Goal: Task Accomplishment & Management: Manage account settings

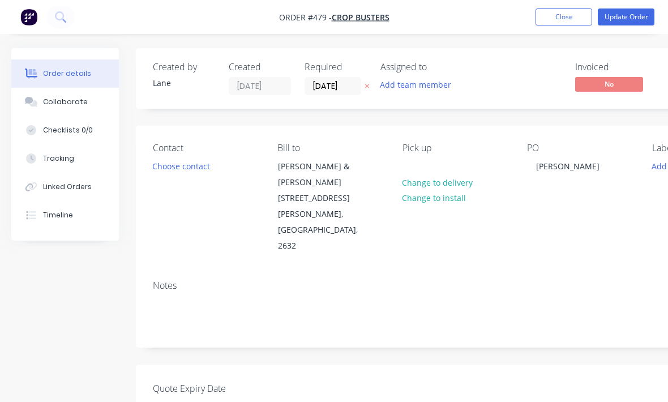
scroll to position [297, 119]
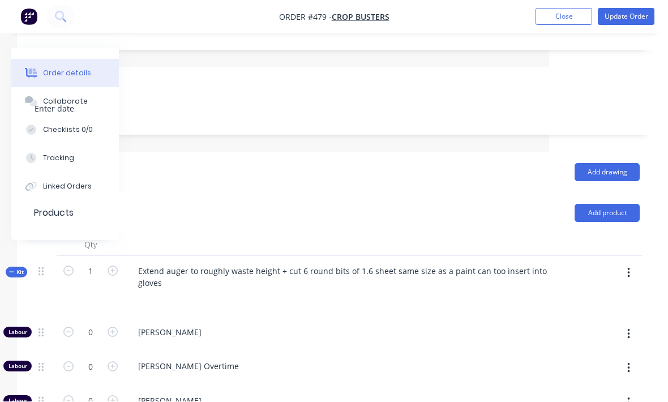
click at [49, 158] on div "Tracking" at bounding box center [58, 159] width 31 height 10
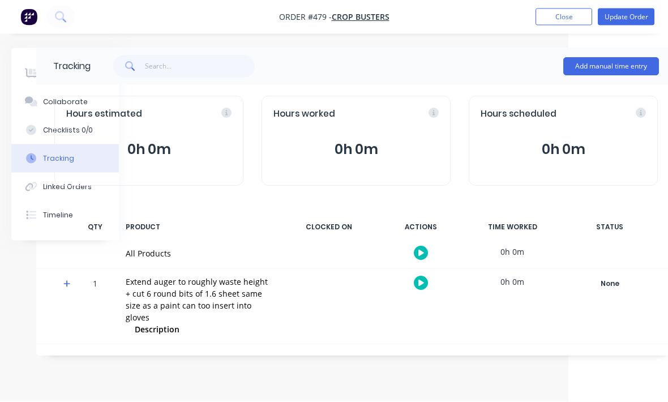
scroll to position [5, 101]
click at [624, 62] on button "Add manual time entry" at bounding box center [610, 67] width 96 height 18
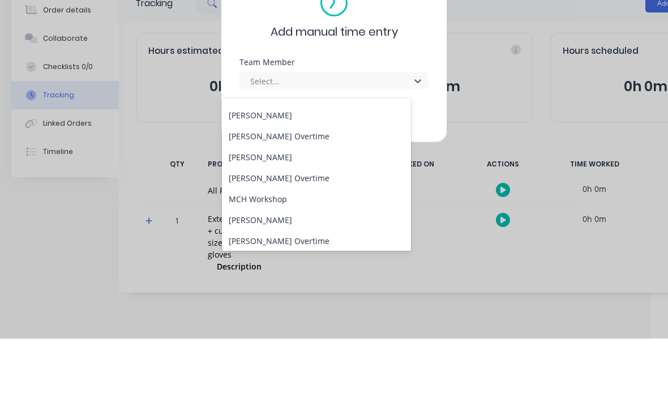
scroll to position [79, 0]
click at [348, 169] on div "[PERSON_NAME]" at bounding box center [316, 179] width 189 height 21
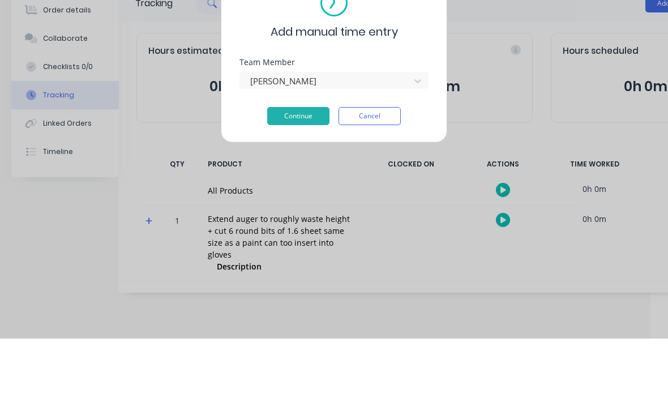
scroll to position [37, 18]
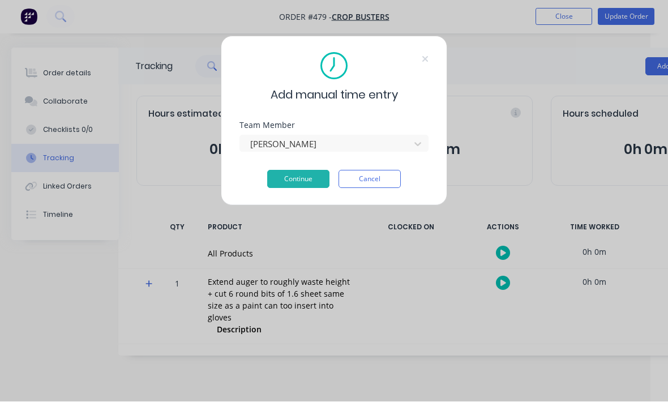
click at [313, 183] on button "Continue" at bounding box center [298, 180] width 62 height 18
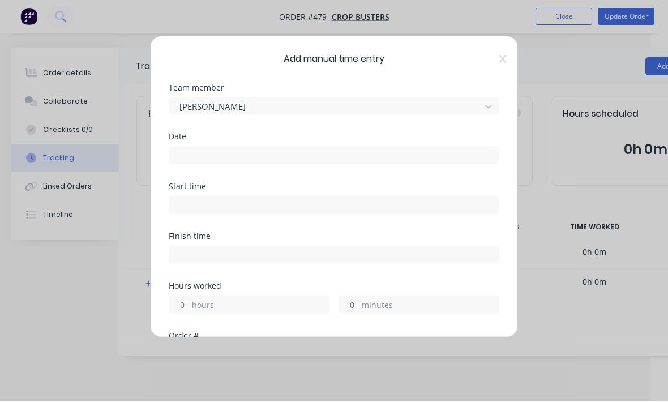
click at [375, 150] on input at bounding box center [334, 155] width 330 height 17
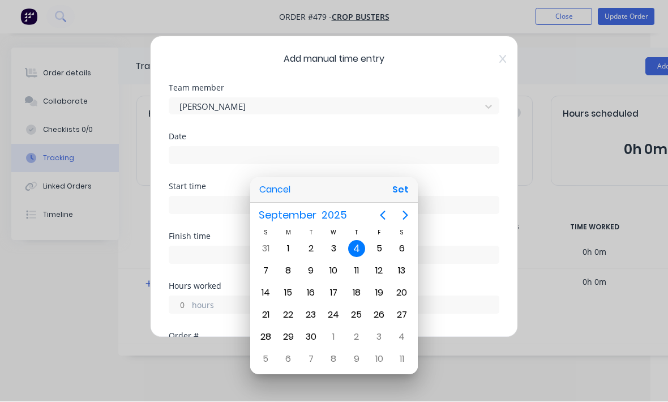
click at [404, 193] on button "Set" at bounding box center [400, 190] width 25 height 20
type input "[DATE]"
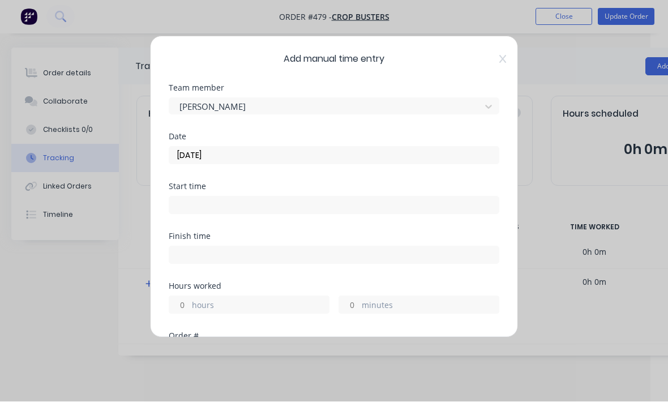
click at [376, 208] on input at bounding box center [334, 205] width 330 height 17
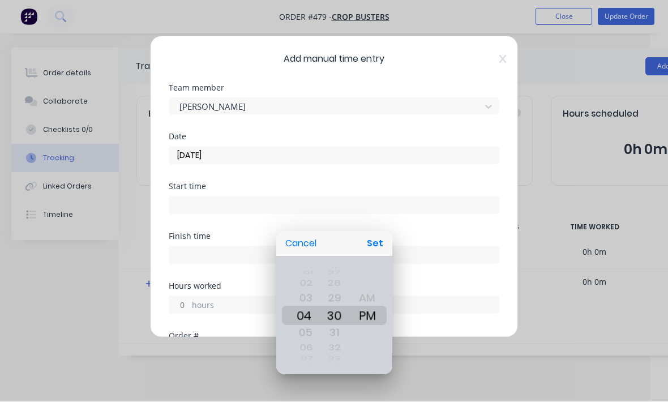
click at [387, 245] on button "Set" at bounding box center [375, 244] width 25 height 20
type input "04:30 PM"
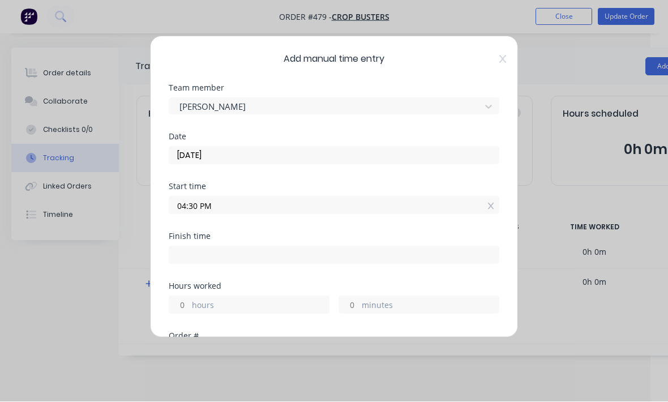
click at [435, 197] on input "04:30 PM" at bounding box center [334, 205] width 330 height 17
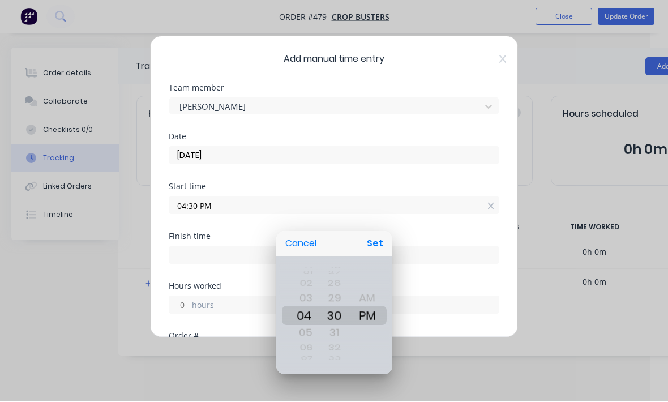
click at [428, 295] on div at bounding box center [334, 200] width 850 height 583
click at [428, 294] on div at bounding box center [334, 200] width 850 height 583
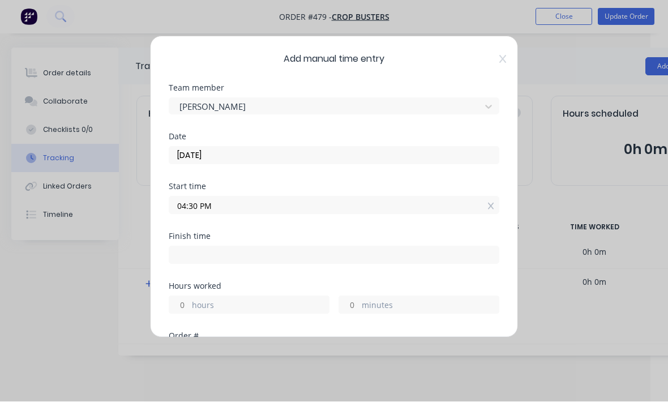
click at [408, 309] on label "minutes" at bounding box center [430, 307] width 137 height 14
click at [359, 309] on input "minutes" at bounding box center [349, 305] width 20 height 17
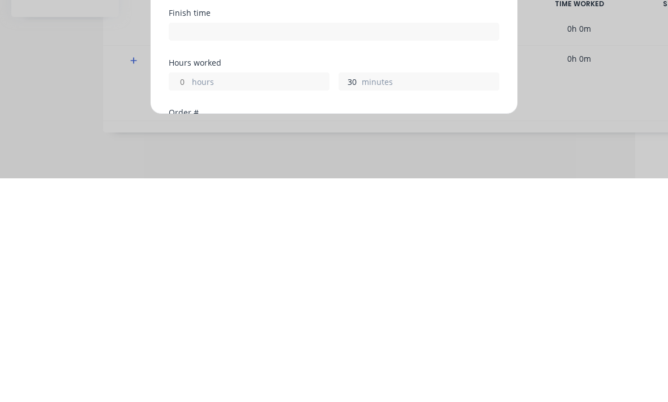
scroll to position [0, 0]
type input "30"
click at [447, 300] on label "minutes" at bounding box center [430, 307] width 137 height 14
click at [359, 297] on input "30" at bounding box center [349, 305] width 20 height 17
type input "05:00 PM"
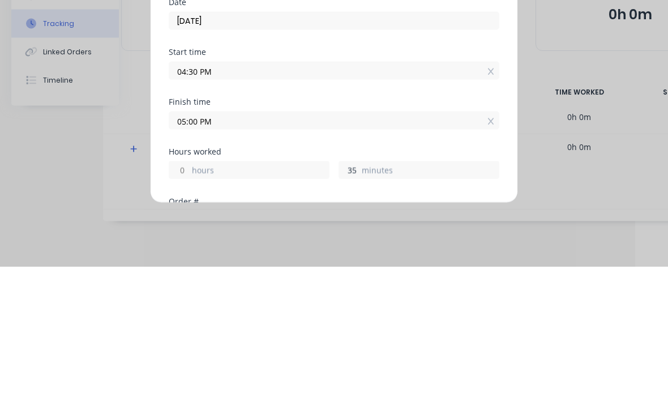
click at [305, 197] on input "04:30 PM" at bounding box center [334, 205] width 330 height 17
type input "35"
type input "05:05 PM"
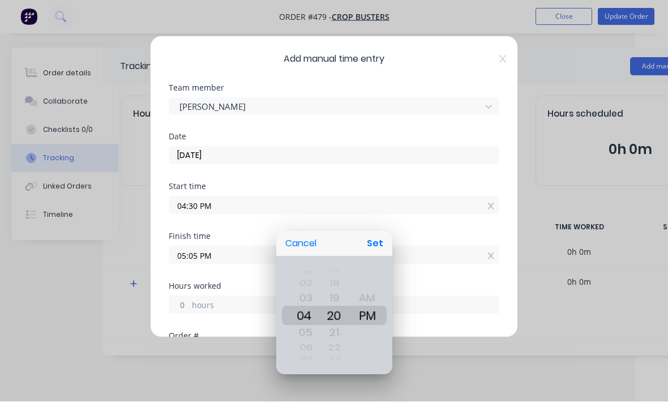
click at [375, 239] on button "Set" at bounding box center [375, 244] width 25 height 20
type input "04:20 PM"
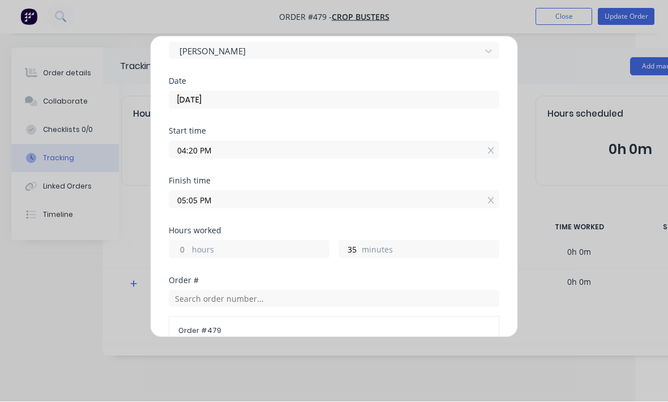
scroll to position [61, 0]
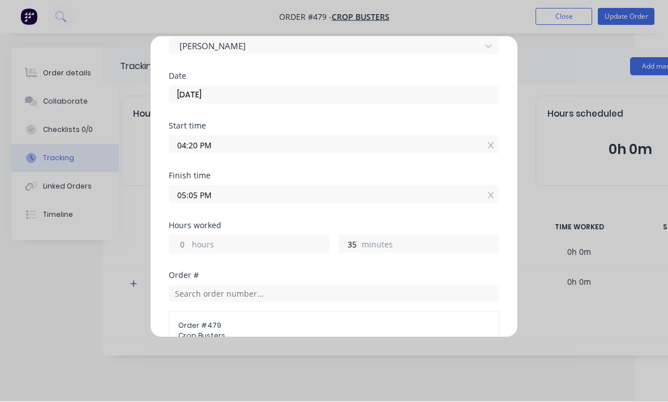
click at [426, 243] on label "minutes" at bounding box center [430, 246] width 137 height 14
click at [359, 243] on input "35" at bounding box center [349, 244] width 20 height 17
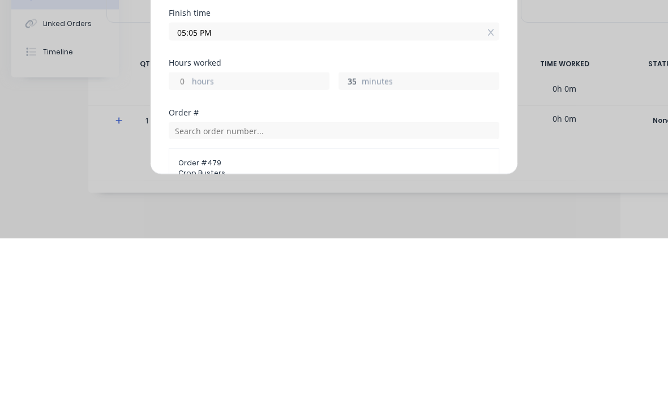
type input "3"
type input "2"
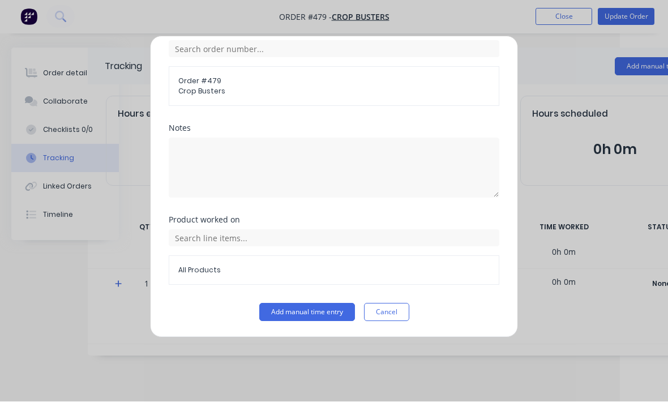
scroll to position [305, 0]
type input "40"
click at [326, 314] on button "Add manual time entry" at bounding box center [307, 313] width 96 height 18
type input "05:00 PM"
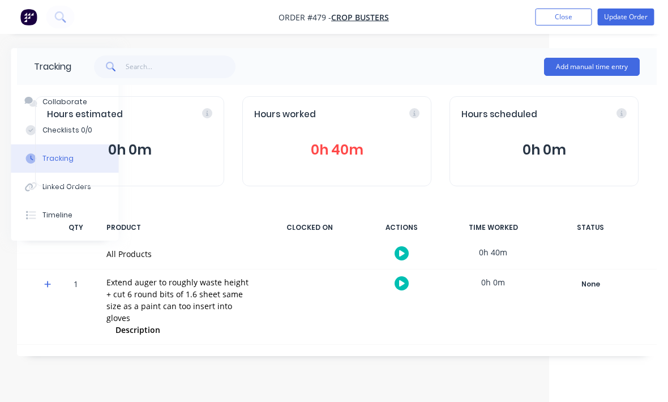
scroll to position [0, 119]
click at [78, 99] on div "Hours estimated 0h 0m" at bounding box center [129, 141] width 189 height 90
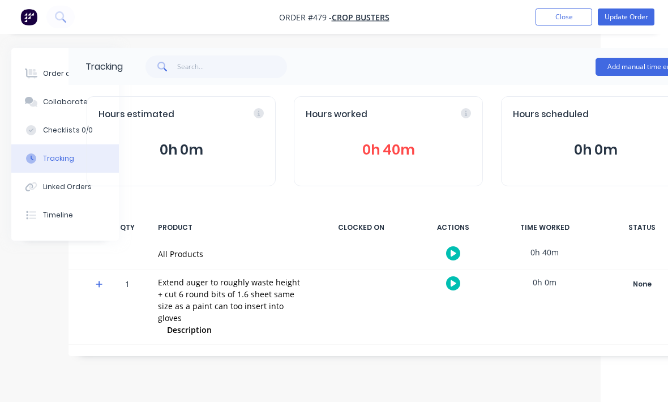
scroll to position [0, 67]
click at [59, 76] on div "Order details" at bounding box center [67, 74] width 48 height 10
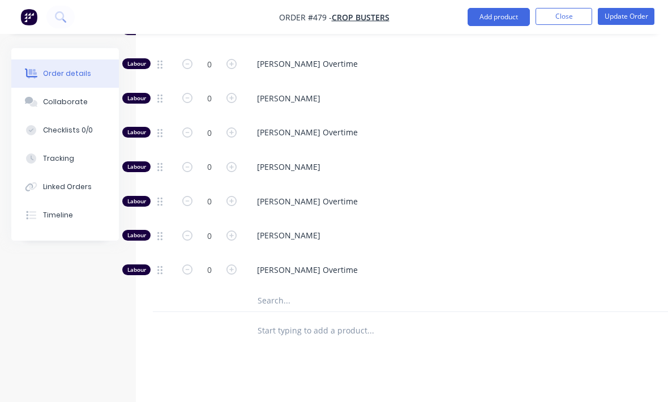
scroll to position [600, 0]
click at [481, 19] on button "Add product" at bounding box center [499, 17] width 62 height 18
click at [565, 312] on div "Drawings Add drawing Products Add product Qty Kit 1 Extend auger to roughly was…" at bounding box center [456, 192] width 640 height 685
click at [399, 255] on div "[PERSON_NAME] Overtime" at bounding box center [470, 272] width 453 height 35
click at [418, 289] on input "text" at bounding box center [370, 300] width 227 height 23
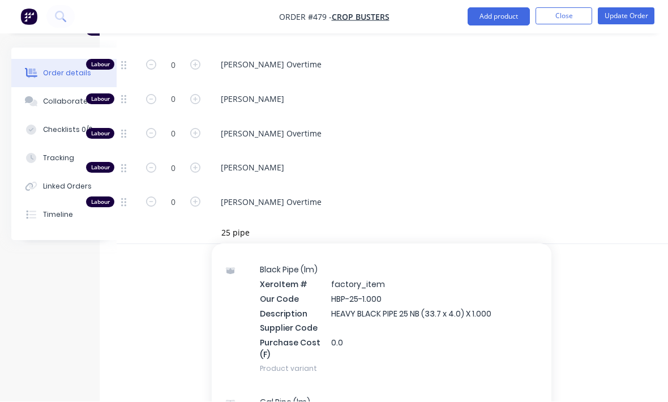
scroll to position [687, 0]
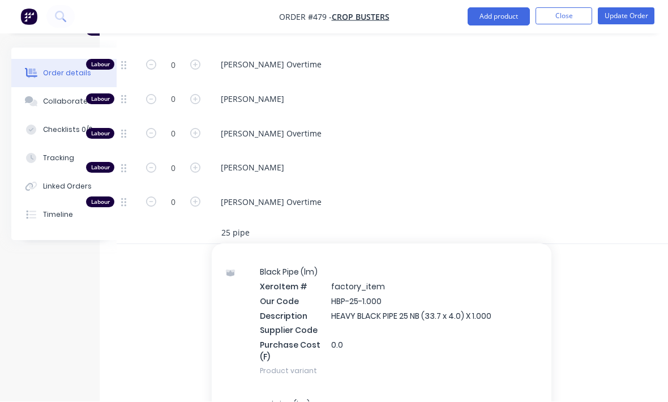
type input "25 pipe"
click at [491, 276] on div "Black Pipe (lm) Xero Item # factory_item Our Code HBP-25-1.000 Description HEAV…" at bounding box center [382, 321] width 340 height 133
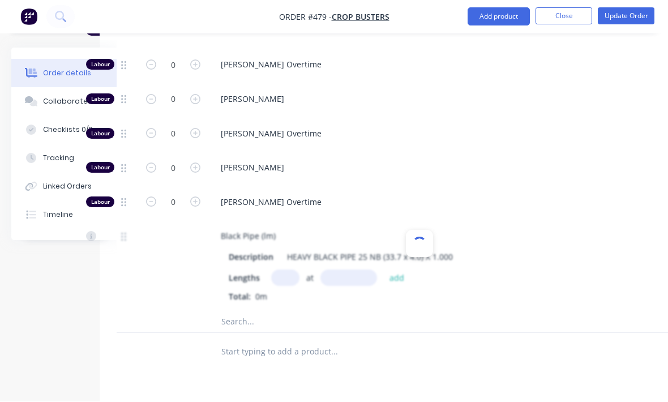
scroll to position [668, 36]
click at [283, 270] on input "text" at bounding box center [285, 278] width 28 height 16
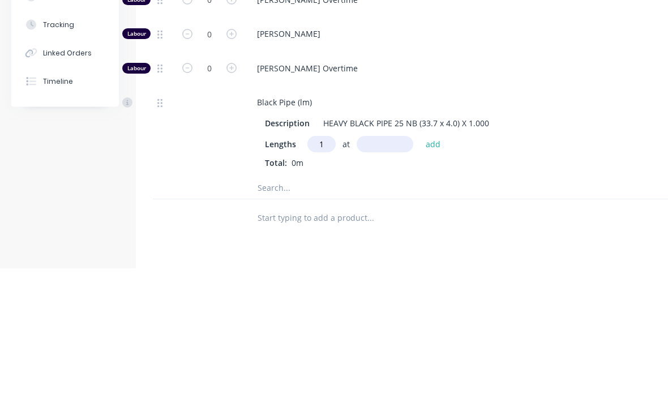
type input "1"
click at [403, 270] on input "text" at bounding box center [385, 278] width 57 height 16
type input "1000"
click at [435, 271] on button "add" at bounding box center [433, 278] width 27 height 15
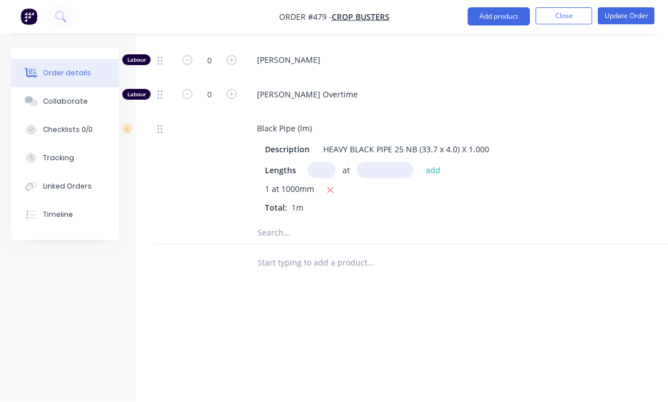
click at [637, 12] on button "Update Order" at bounding box center [626, 16] width 57 height 17
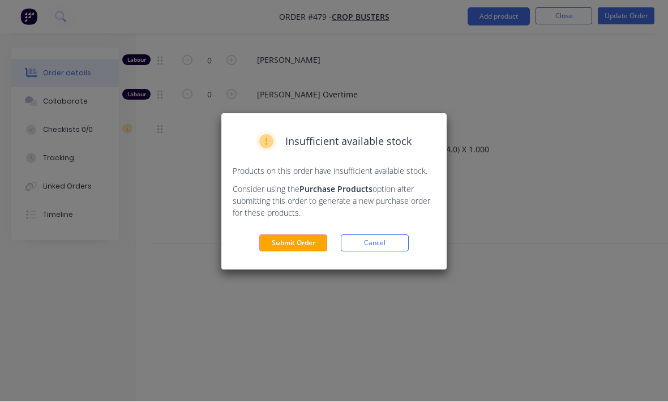
click at [299, 248] on button "Submit Order" at bounding box center [293, 243] width 68 height 17
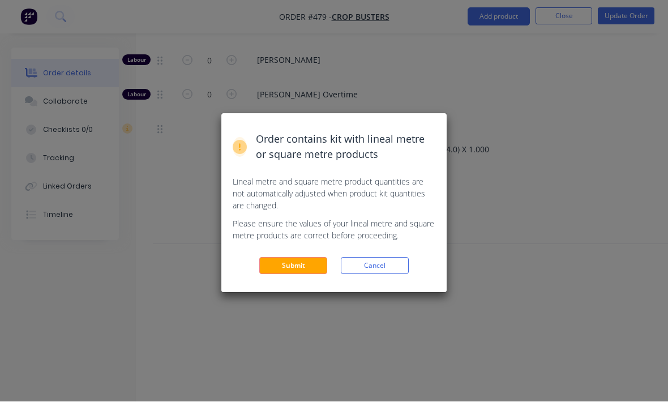
click at [288, 269] on button "Submit" at bounding box center [293, 266] width 68 height 17
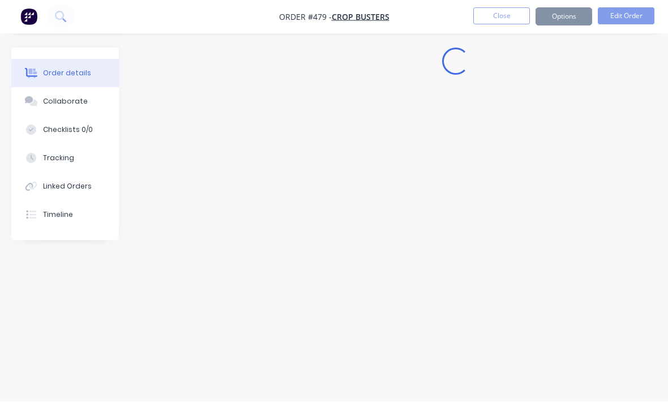
scroll to position [0, 0]
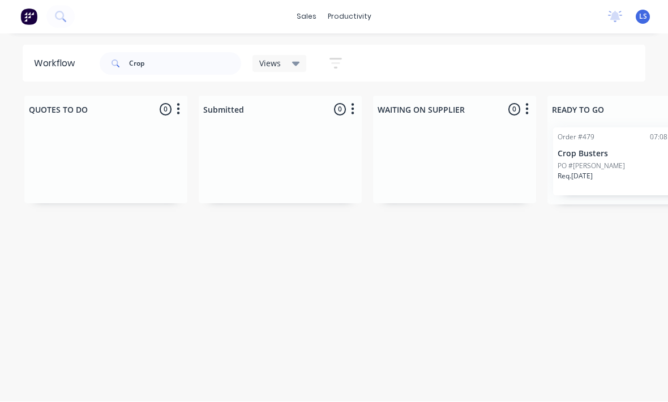
scroll to position [15, 0]
